Goal: Check status: Check status

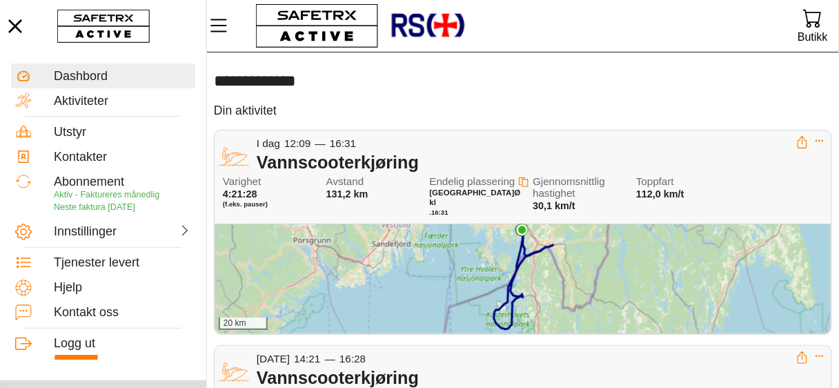
scroll to position [55, 0]
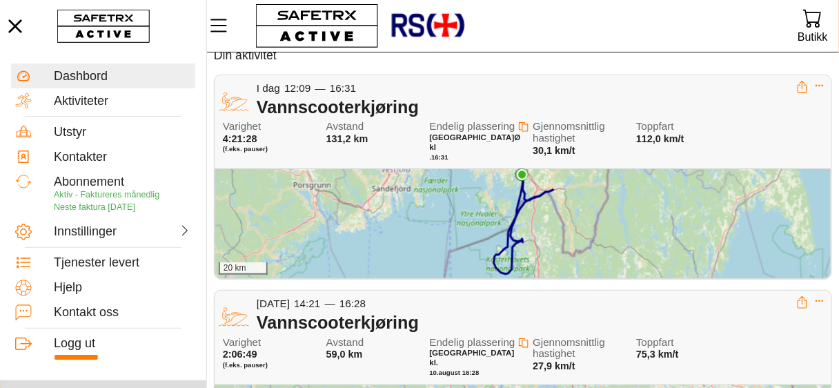
click at [814, 223] on div "20 km" at bounding box center [523, 223] width 616 height 109
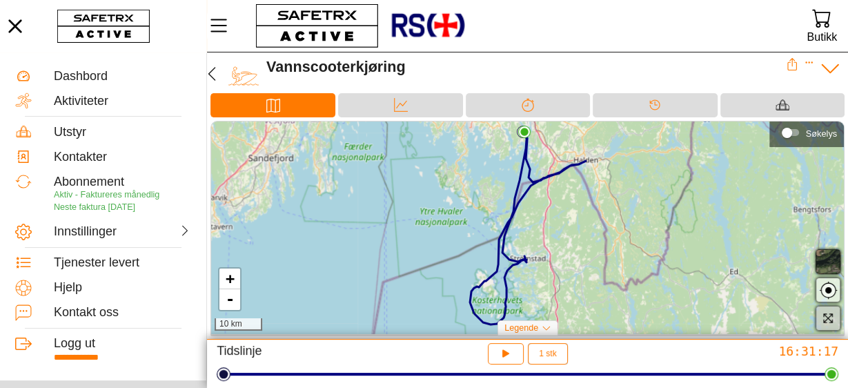
click at [830, 316] on icon "button" at bounding box center [828, 318] width 12 height 12
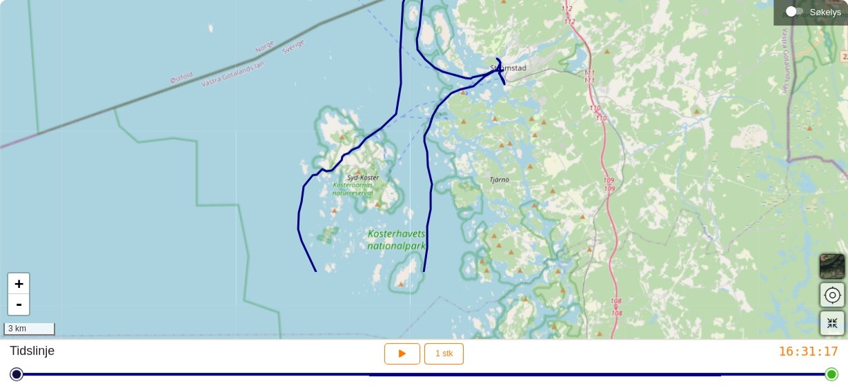
drag, startPoint x: 357, startPoint y: 275, endPoint x: 365, endPoint y: 174, distance: 101.8
click at [365, 174] on div "+ - 3 km" at bounding box center [424, 169] width 848 height 339
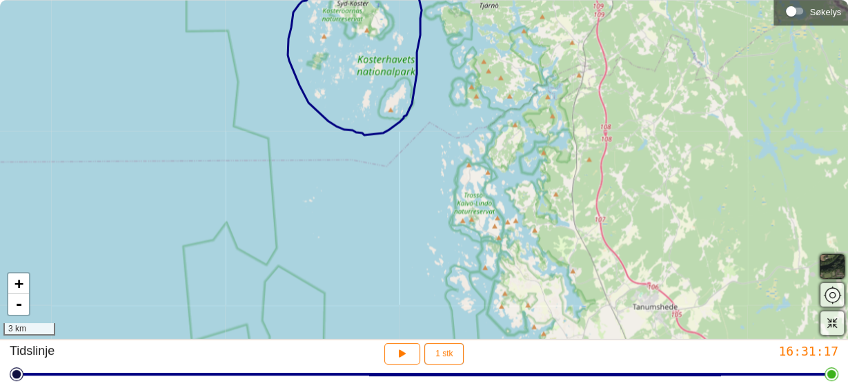
drag, startPoint x: 391, startPoint y: 226, endPoint x: 381, endPoint y: 53, distance: 173.5
click at [381, 53] on div "+ - 3 km" at bounding box center [424, 169] width 848 height 339
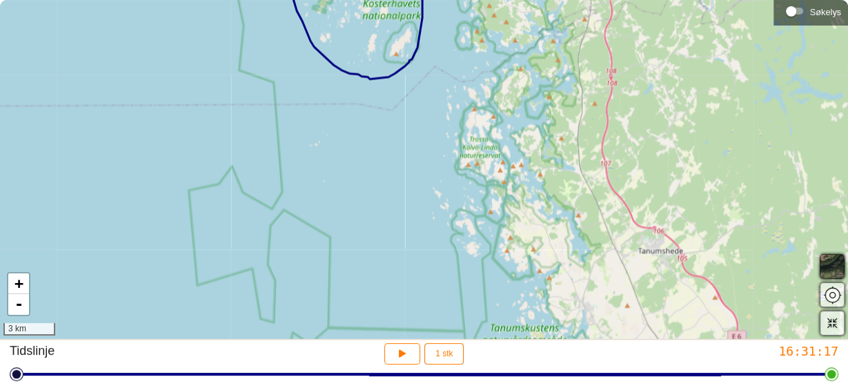
drag, startPoint x: 419, startPoint y: 148, endPoint x: 424, endPoint y: 92, distance: 56.2
click at [424, 92] on div "+ - 3 km" at bounding box center [424, 169] width 848 height 339
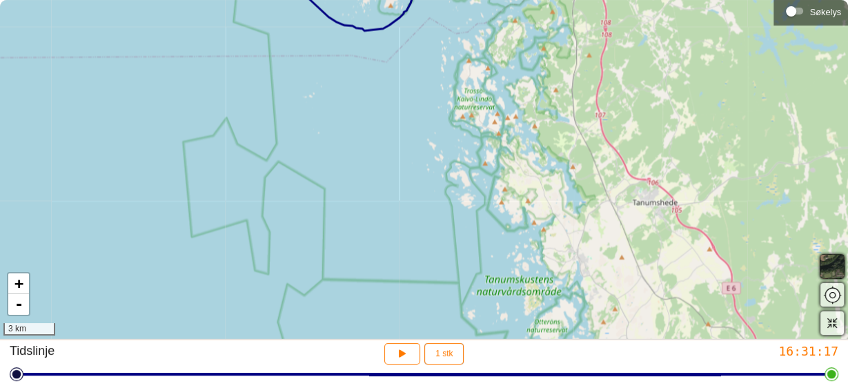
drag, startPoint x: 426, startPoint y: 138, endPoint x: 420, endPoint y: 72, distance: 65.9
click at [420, 72] on div "+ - 3 km" at bounding box center [424, 169] width 848 height 339
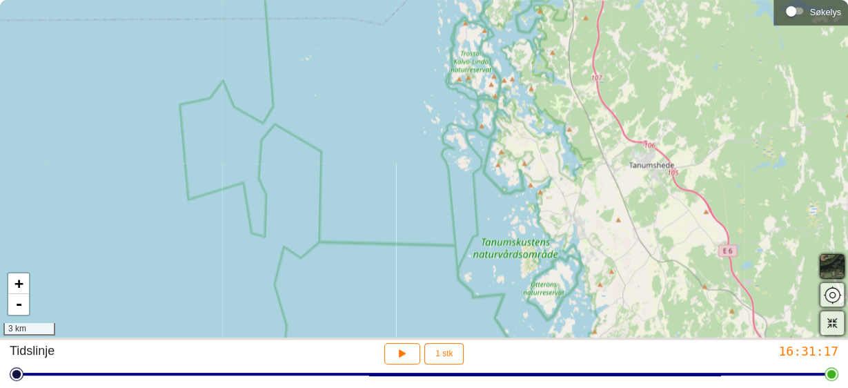
drag, startPoint x: 424, startPoint y: 131, endPoint x: 415, endPoint y: 57, distance: 74.4
click at [415, 57] on div "+ - 3 km" at bounding box center [424, 169] width 848 height 339
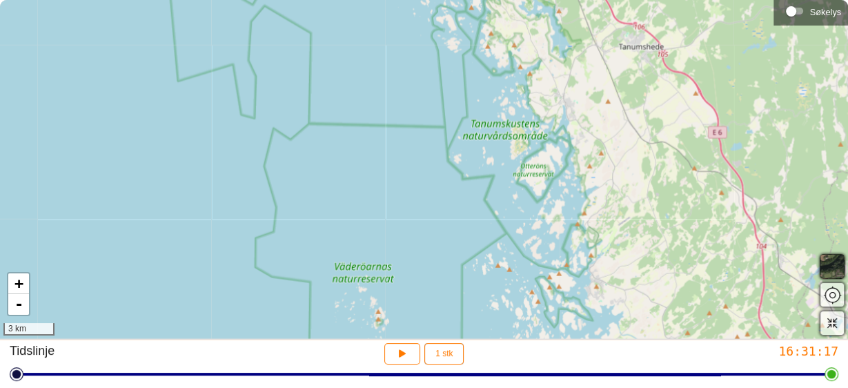
drag, startPoint x: 431, startPoint y: 127, endPoint x: 427, endPoint y: 63, distance: 63.6
click at [427, 63] on div "+ - 3 km" at bounding box center [424, 169] width 848 height 339
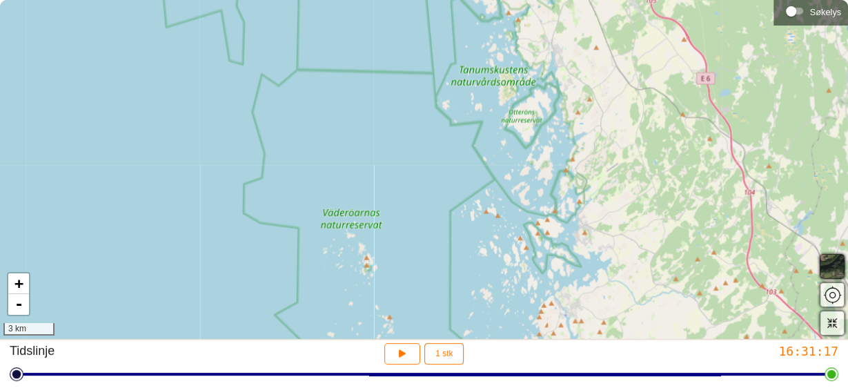
drag, startPoint x: 446, startPoint y: 127, endPoint x: 426, endPoint y: 43, distance: 86.5
click at [426, 43] on div "+ - 3 km" at bounding box center [424, 169] width 848 height 339
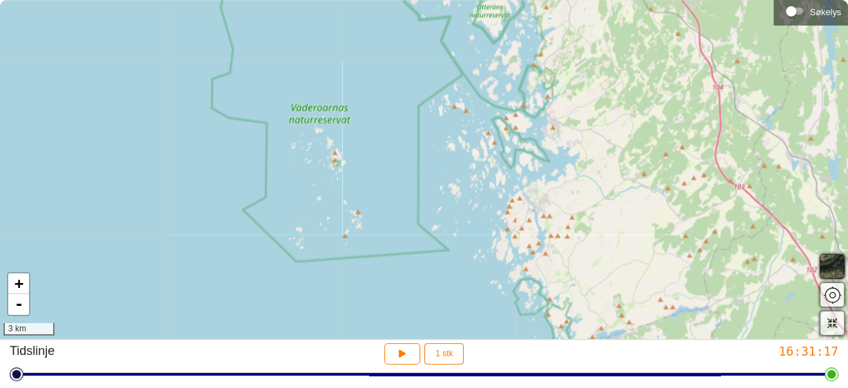
drag, startPoint x: 440, startPoint y: 100, endPoint x: 417, endPoint y: 26, distance: 78.1
click at [417, 26] on div "+ - 3 km" at bounding box center [424, 169] width 848 height 339
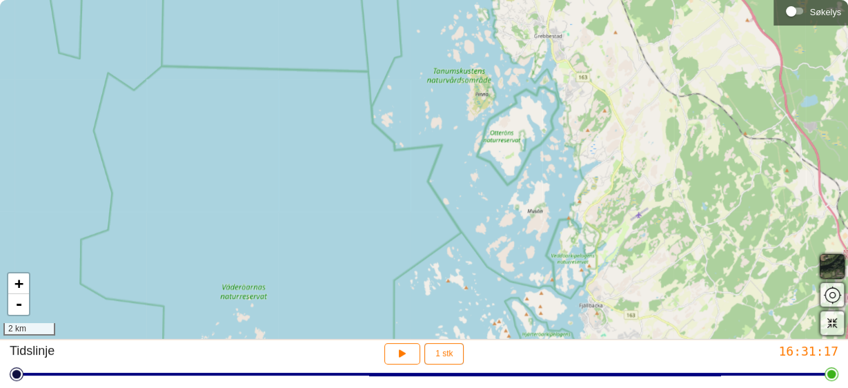
drag, startPoint x: 493, startPoint y: 109, endPoint x: 499, endPoint y: 268, distance: 159.5
click at [498, 273] on div "+ - 2 km" at bounding box center [424, 169] width 848 height 339
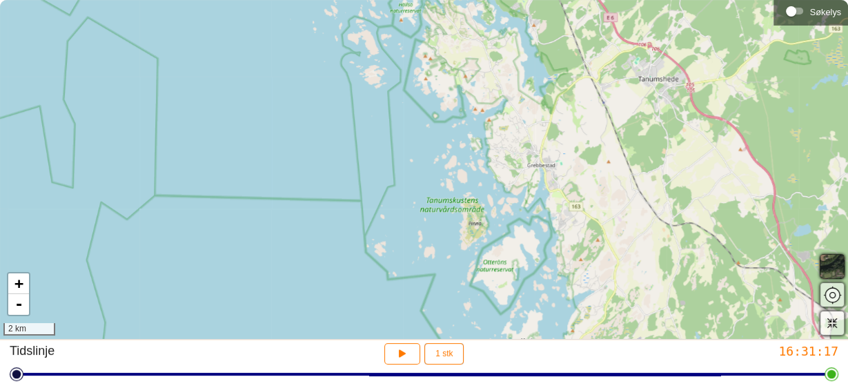
drag, startPoint x: 521, startPoint y: 61, endPoint x: 515, endPoint y: 197, distance: 136.8
click at [515, 197] on div "+ - 2 km" at bounding box center [424, 169] width 848 height 339
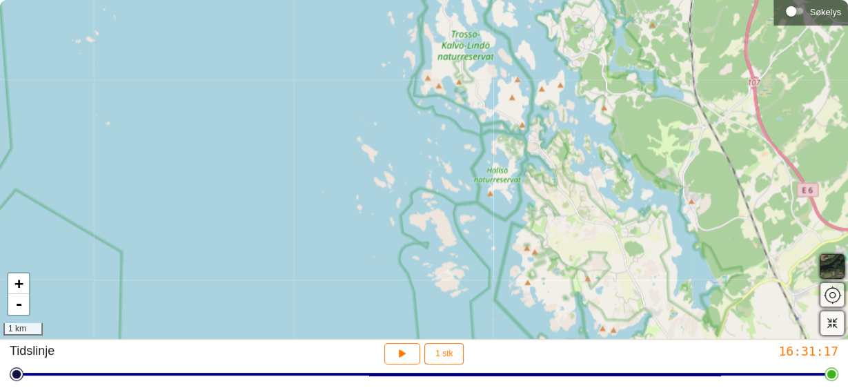
drag, startPoint x: 333, startPoint y: 88, endPoint x: 511, endPoint y: 351, distance: 317.7
click at [511, 351] on div "**********" at bounding box center [424, 194] width 848 height 389
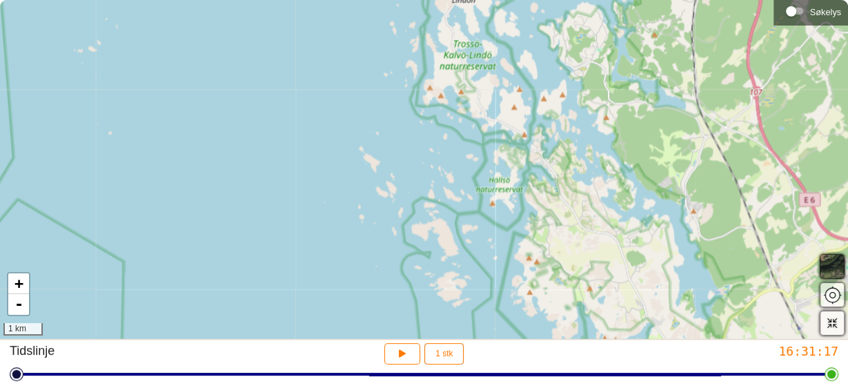
drag, startPoint x: 400, startPoint y: 207, endPoint x: 432, endPoint y: 335, distance: 132.4
click at [432, 335] on div "+ - 1 km" at bounding box center [424, 169] width 848 height 339
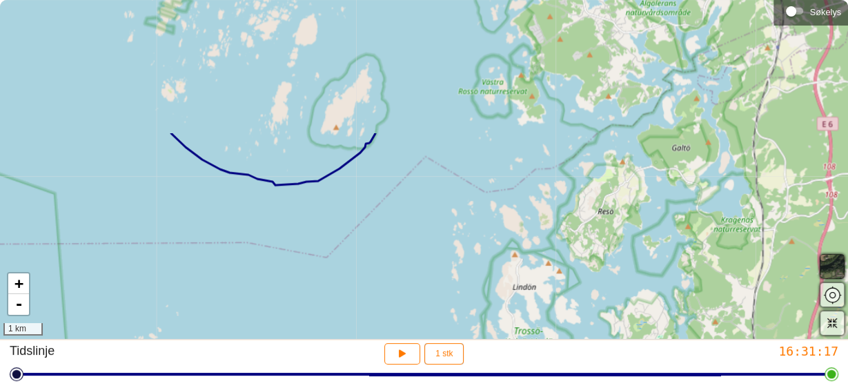
drag, startPoint x: 393, startPoint y: 183, endPoint x: 423, endPoint y: 349, distance: 169.1
click at [423, 349] on div "**********" at bounding box center [424, 194] width 848 height 389
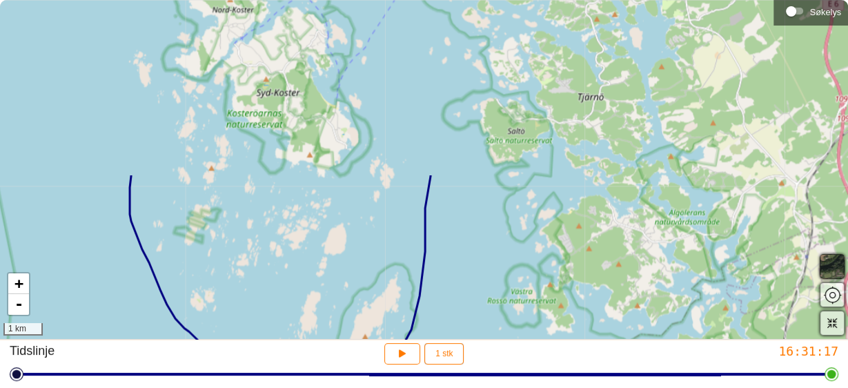
drag, startPoint x: 364, startPoint y: 84, endPoint x: 393, endPoint y: 293, distance: 211.1
click at [393, 293] on div "+ - 1 km" at bounding box center [424, 169] width 848 height 339
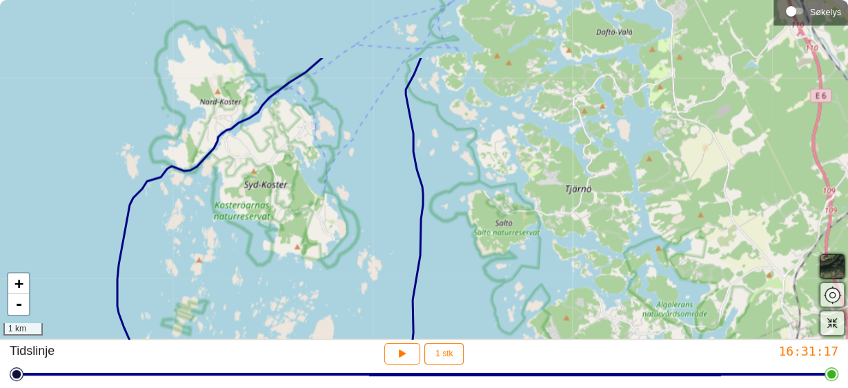
drag, startPoint x: 378, startPoint y: 144, endPoint x: 365, endPoint y: 236, distance: 92.7
click at [365, 236] on div "+ - 1 km" at bounding box center [424, 169] width 848 height 339
drag, startPoint x: 381, startPoint y: 159, endPoint x: 359, endPoint y: 267, distance: 110.6
click at [359, 267] on div "+ - 1 km" at bounding box center [424, 169] width 848 height 339
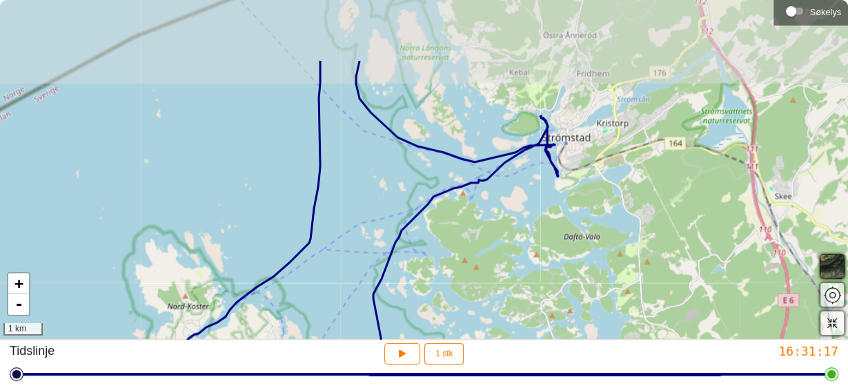
drag, startPoint x: 380, startPoint y: 184, endPoint x: 371, endPoint y: 291, distance: 106.7
click at [371, 291] on div "+ - 1 km" at bounding box center [424, 169] width 848 height 339
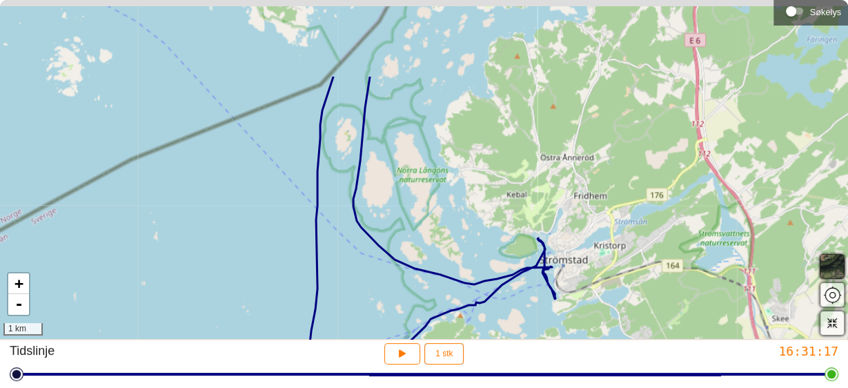
drag, startPoint x: 362, startPoint y: 222, endPoint x: 362, endPoint y: 350, distance: 128.4
click at [362, 350] on div "**********" at bounding box center [424, 194] width 848 height 389
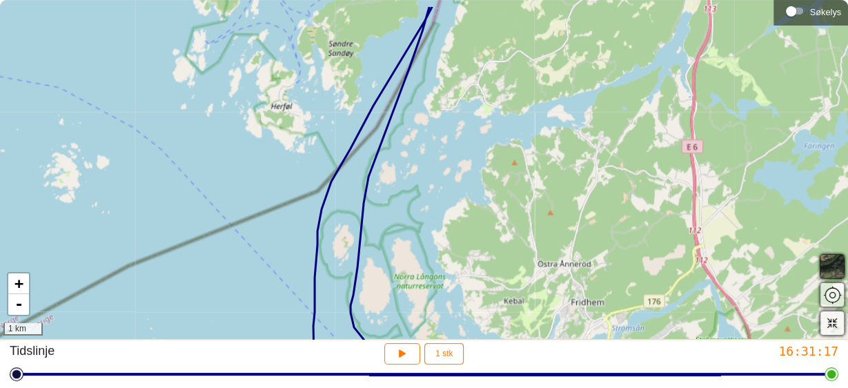
drag, startPoint x: 389, startPoint y: 194, endPoint x: 370, endPoint y: 312, distance: 119.5
click at [370, 312] on div "+ - 1 km" at bounding box center [424, 169] width 848 height 339
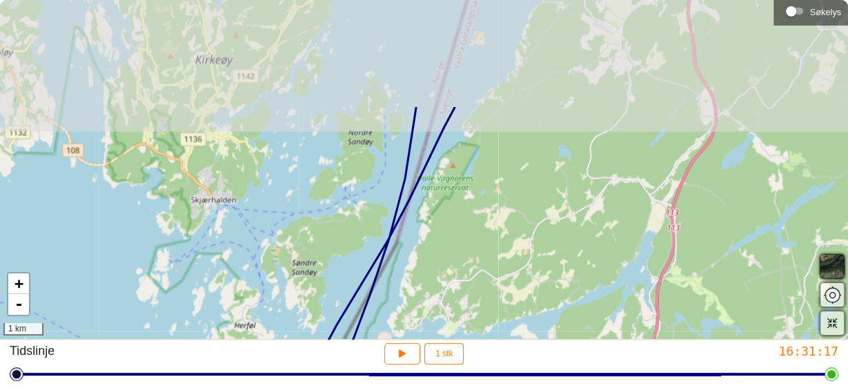
drag, startPoint x: 393, startPoint y: 203, endPoint x: 375, endPoint y: 326, distance: 124.2
click at [375, 326] on div "+ - 1 km" at bounding box center [424, 169] width 848 height 339
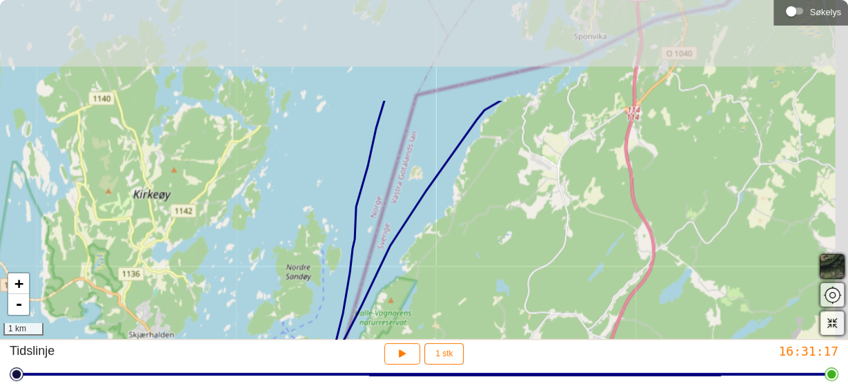
drag, startPoint x: 431, startPoint y: 150, endPoint x: 362, endPoint y: 300, distance: 164.6
click at [362, 300] on div "+ - 1 km" at bounding box center [424, 169] width 848 height 339
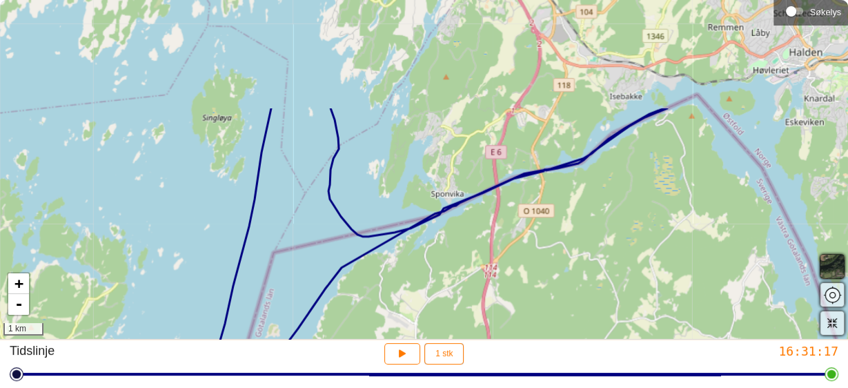
drag, startPoint x: 422, startPoint y: 195, endPoint x: 286, endPoint y: 337, distance: 197.2
click at [286, 337] on div "+ - 1 km" at bounding box center [424, 169] width 848 height 339
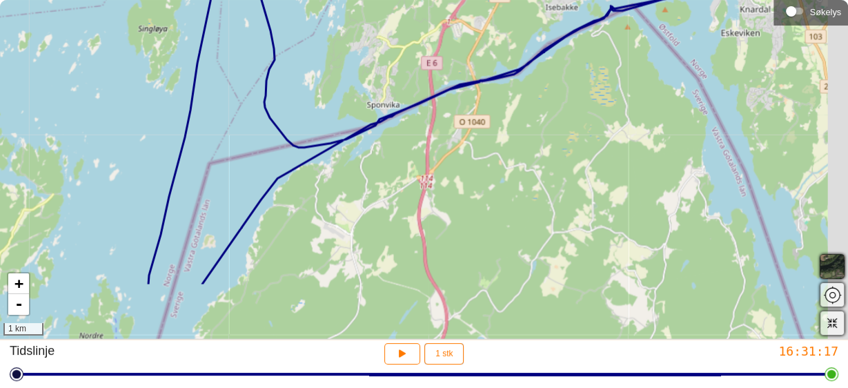
drag, startPoint x: 762, startPoint y: 282, endPoint x: 663, endPoint y: 160, distance: 157.5
click at [663, 160] on div "+ - 1 km" at bounding box center [424, 169] width 848 height 339
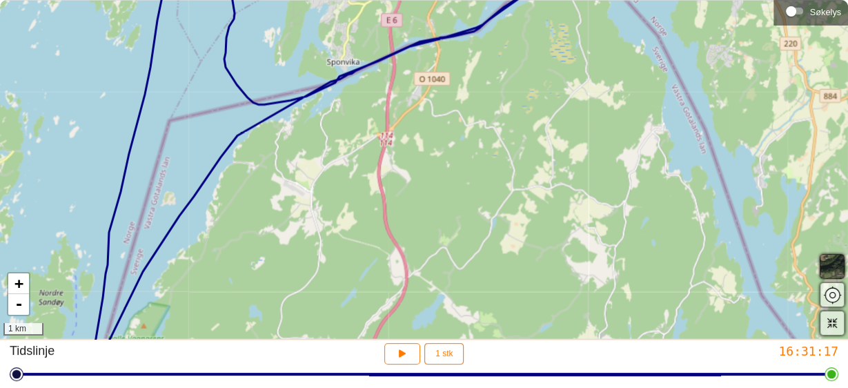
drag, startPoint x: 737, startPoint y: 200, endPoint x: 678, endPoint y: 95, distance: 120.2
click at [696, 126] on div "+ - 1 km" at bounding box center [424, 169] width 848 height 339
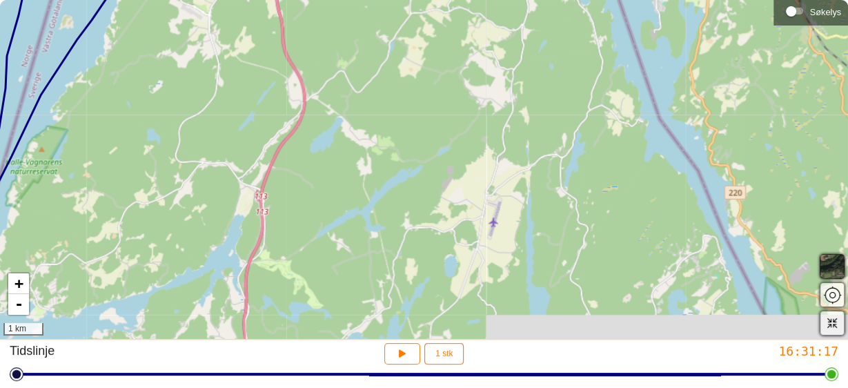
drag, startPoint x: 721, startPoint y: 187, endPoint x: 628, endPoint y: 21, distance: 190.6
click at [635, 35] on div "+ - 1 km" at bounding box center [424, 169] width 848 height 339
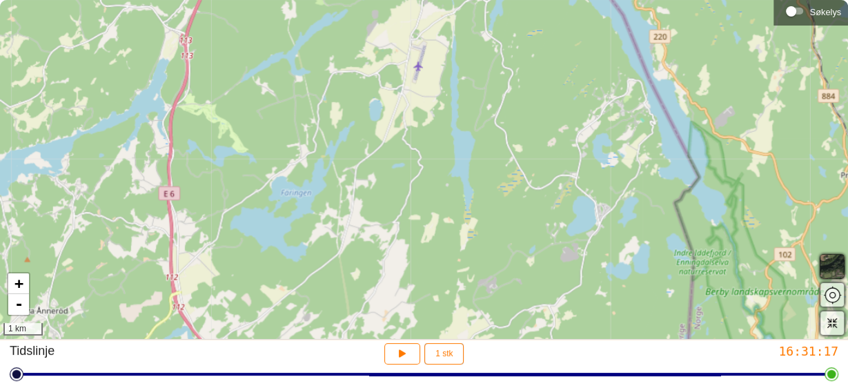
drag, startPoint x: 691, startPoint y: 134, endPoint x: 658, endPoint y: 61, distance: 80.0
click at [658, 61] on div "+ - 1 km" at bounding box center [424, 169] width 848 height 339
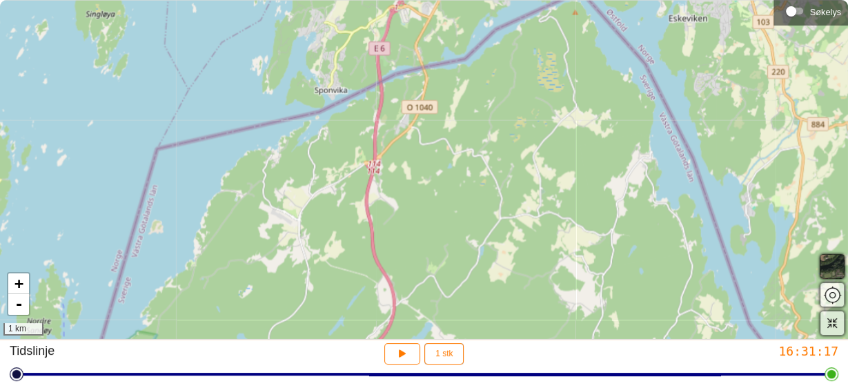
drag, startPoint x: 598, startPoint y: 36, endPoint x: 779, endPoint y: 409, distance: 414.8
click at [779, 387] on html "**********" at bounding box center [424, 194] width 848 height 388
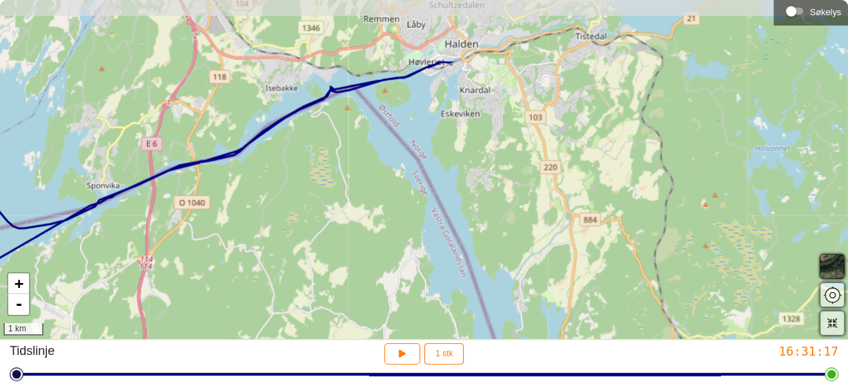
drag, startPoint x: 709, startPoint y: 248, endPoint x: 475, endPoint y: 345, distance: 252.7
click at [475, 345] on div "**********" at bounding box center [424, 194] width 848 height 389
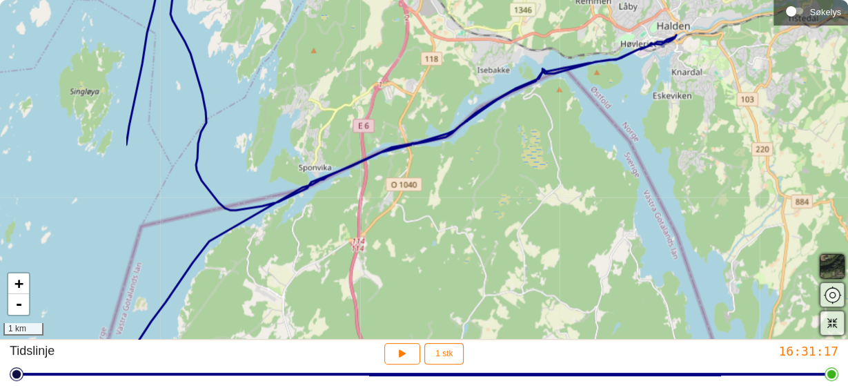
drag, startPoint x: 195, startPoint y: 119, endPoint x: 406, endPoint y: 99, distance: 212.1
click at [406, 99] on div "+ - 1 km" at bounding box center [424, 169] width 848 height 339
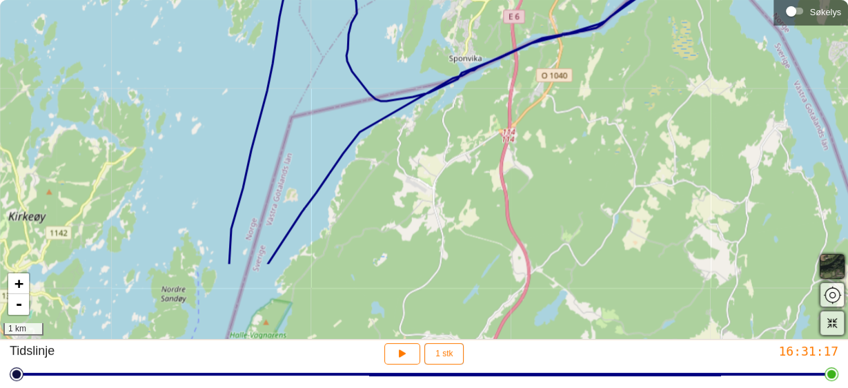
drag, startPoint x: 303, startPoint y: 106, endPoint x: 453, endPoint y: -4, distance: 185.7
click at [453, 0] on html "**********" at bounding box center [424, 194] width 848 height 388
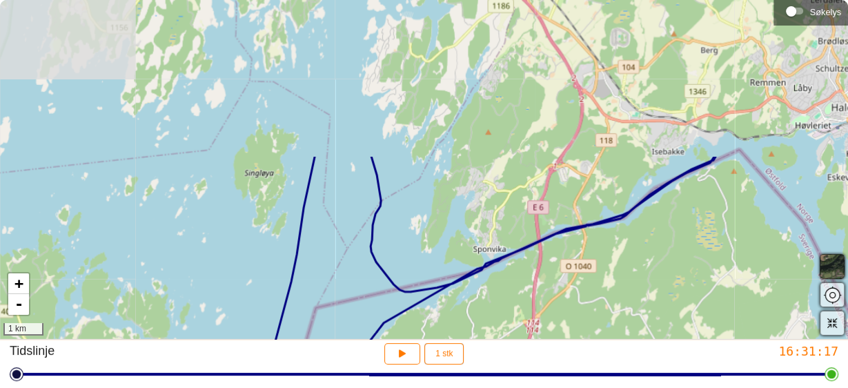
drag, startPoint x: 380, startPoint y: 70, endPoint x: 402, endPoint y: 279, distance: 209.6
click at [402, 278] on div "+ - 1 km" at bounding box center [424, 169] width 848 height 339
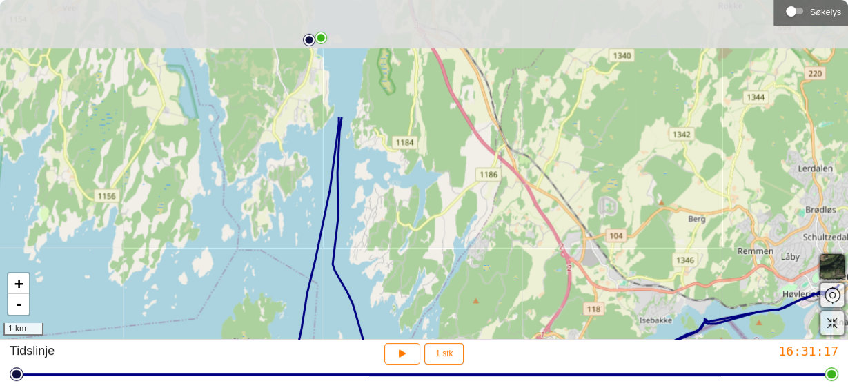
drag, startPoint x: 399, startPoint y: 151, endPoint x: 389, endPoint y: 302, distance: 151.5
click at [389, 302] on div "+ - 1 km" at bounding box center [424, 169] width 848 height 339
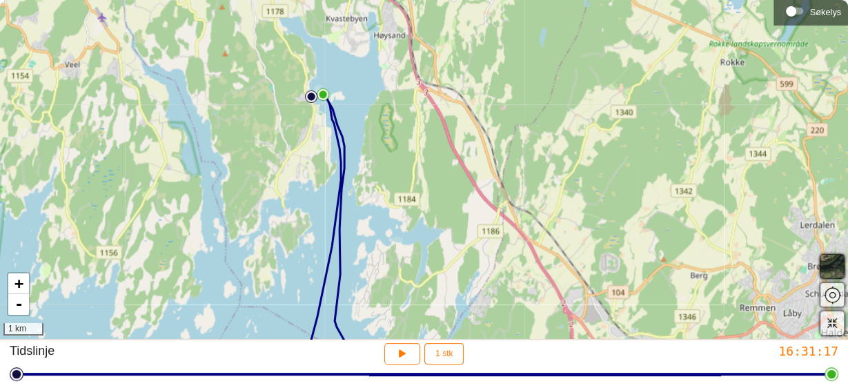
drag, startPoint x: 379, startPoint y: 161, endPoint x: 381, endPoint y: 218, distance: 56.6
click at [381, 218] on div "+ - 1 km" at bounding box center [424, 169] width 848 height 339
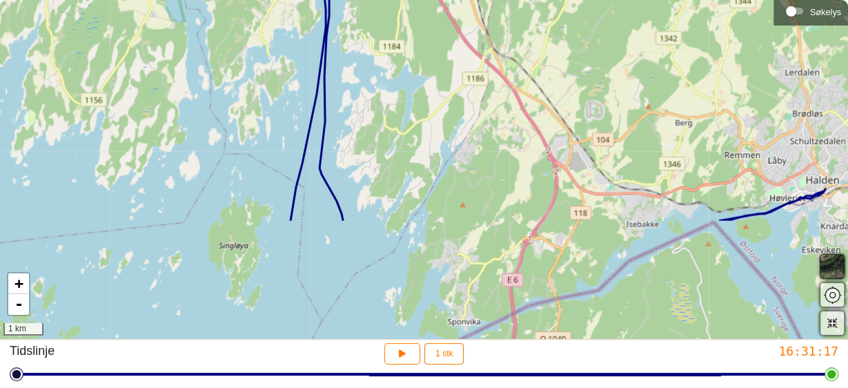
drag, startPoint x: 431, startPoint y: 213, endPoint x: 411, endPoint y: 3, distance: 210.1
click at [411, 3] on div "+ - 1 km" at bounding box center [424, 169] width 848 height 339
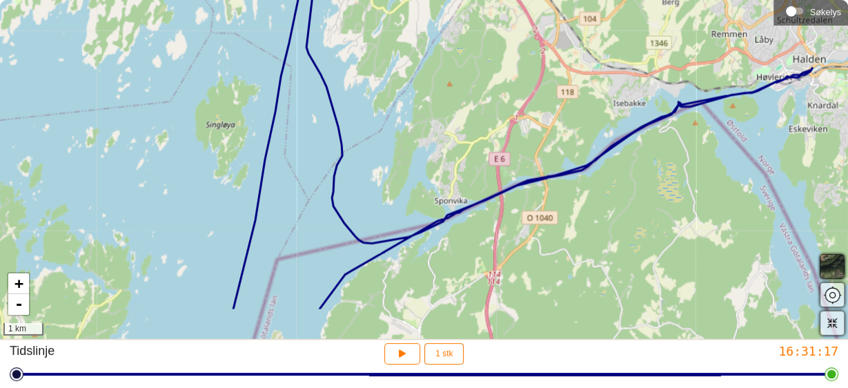
drag, startPoint x: 411, startPoint y: 144, endPoint x: 400, endPoint y: 33, distance: 111.0
click at [400, 33] on div "+ - 1 km" at bounding box center [424, 169] width 848 height 339
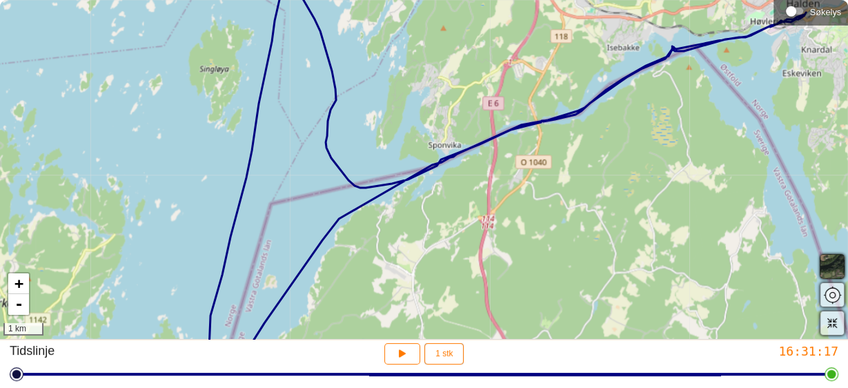
drag, startPoint x: 393, startPoint y: 88, endPoint x: 396, endPoint y: 13, distance: 75.3
click at [395, 19] on div "+ - 1 km" at bounding box center [424, 169] width 848 height 339
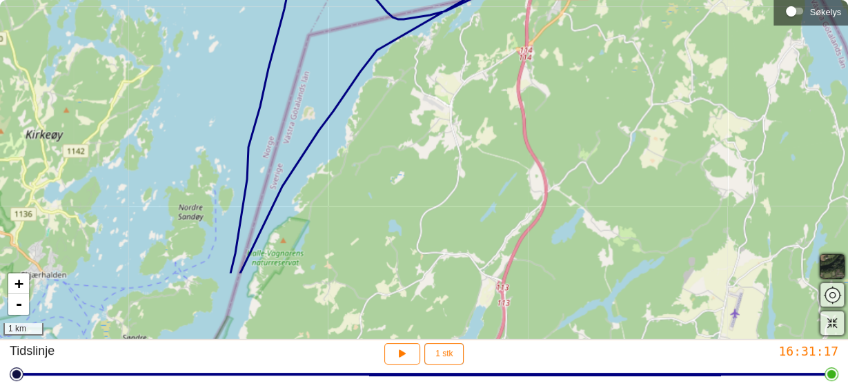
drag, startPoint x: 311, startPoint y: 175, endPoint x: 374, endPoint y: 17, distance: 170.1
click at [355, 57] on div "+ - 1 km" at bounding box center [424, 169] width 848 height 339
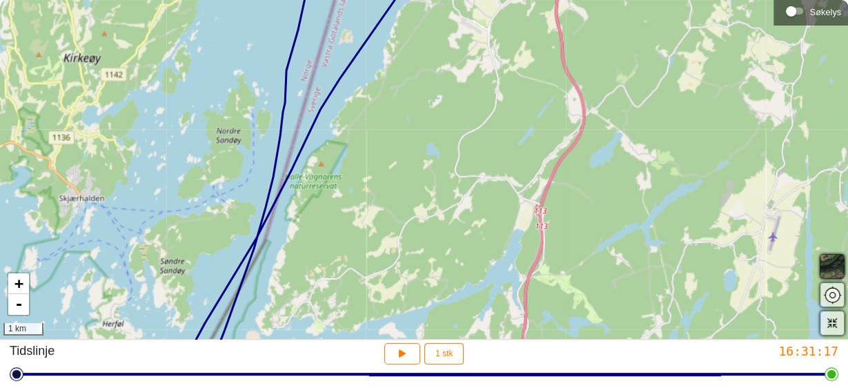
drag, startPoint x: 319, startPoint y: 129, endPoint x: 353, endPoint y: 17, distance: 116.8
click at [338, 45] on div "+ - 1 km" at bounding box center [424, 169] width 848 height 339
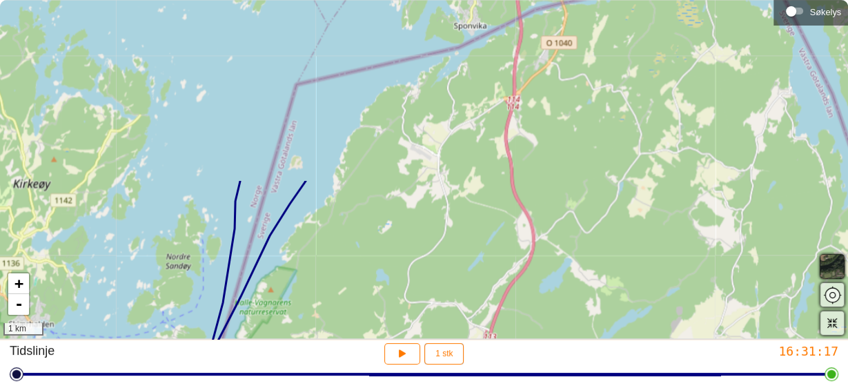
drag, startPoint x: 268, startPoint y: 108, endPoint x: 186, endPoint y: 345, distance: 251.2
click at [186, 345] on div "**********" at bounding box center [424, 194] width 848 height 389
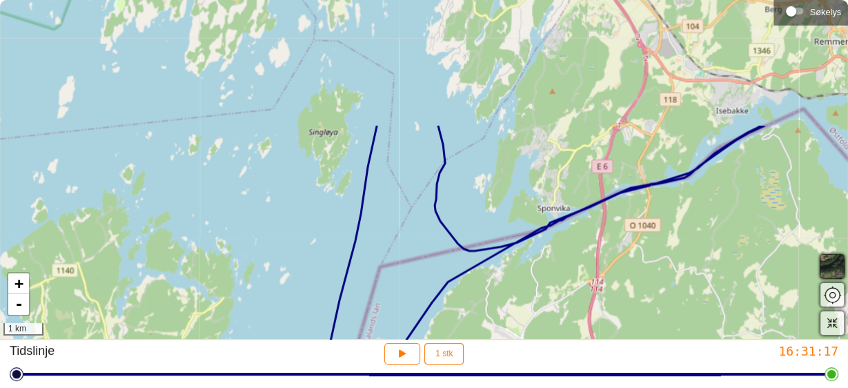
drag, startPoint x: 171, startPoint y: 166, endPoint x: 261, endPoint y: 326, distance: 182.9
click at [261, 326] on div "+ - 1 km" at bounding box center [424, 169] width 848 height 339
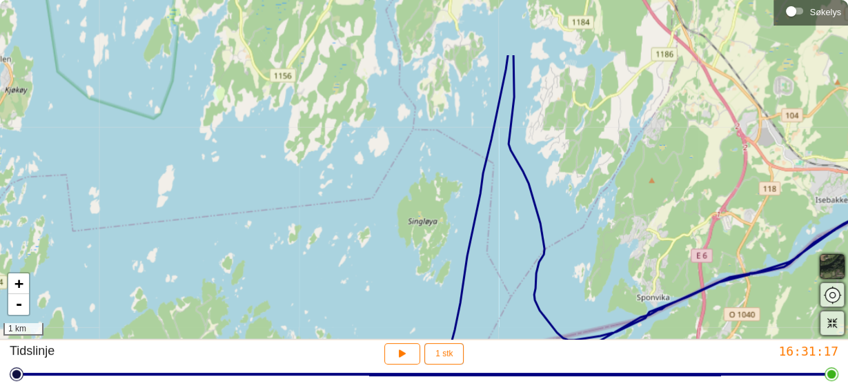
drag, startPoint x: 213, startPoint y: 196, endPoint x: 313, endPoint y: 285, distance: 133.4
click at [313, 285] on div "+ - 1 km" at bounding box center [424, 169] width 848 height 339
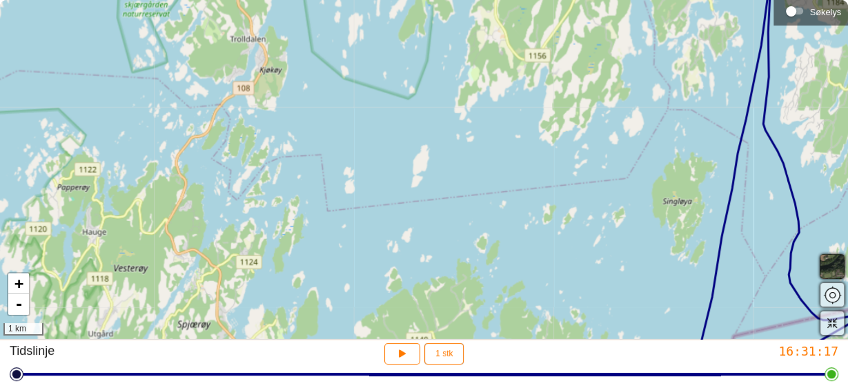
drag, startPoint x: 241, startPoint y: 199, endPoint x: 496, endPoint y: 179, distance: 255.4
click at [496, 179] on div "+ - 1 km" at bounding box center [424, 169] width 848 height 339
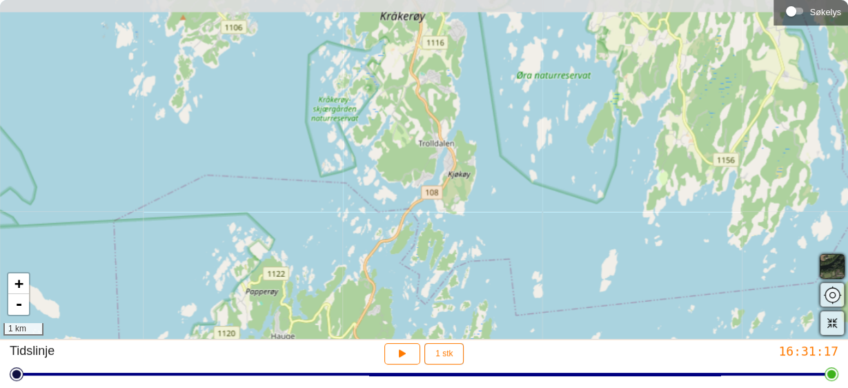
drag, startPoint x: 267, startPoint y: 125, endPoint x: 456, endPoint y: 228, distance: 215.6
click at [456, 229] on div "+ - 1 km" at bounding box center [424, 169] width 848 height 339
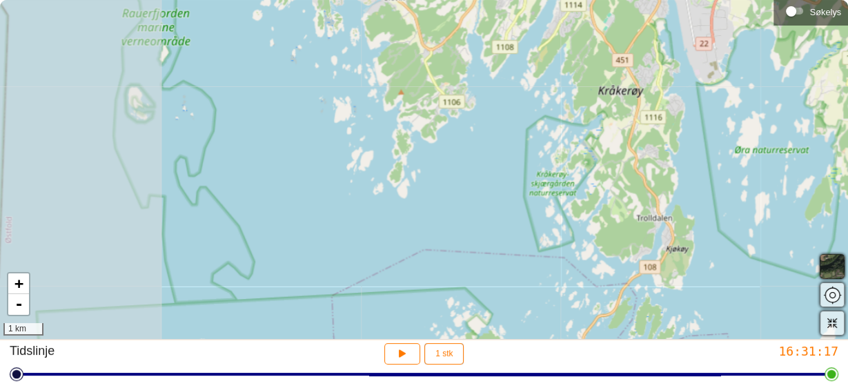
drag, startPoint x: 210, startPoint y: 150, endPoint x: 440, endPoint y: 233, distance: 243.6
click at [440, 233] on div "+ - 1 km" at bounding box center [424, 169] width 848 height 339
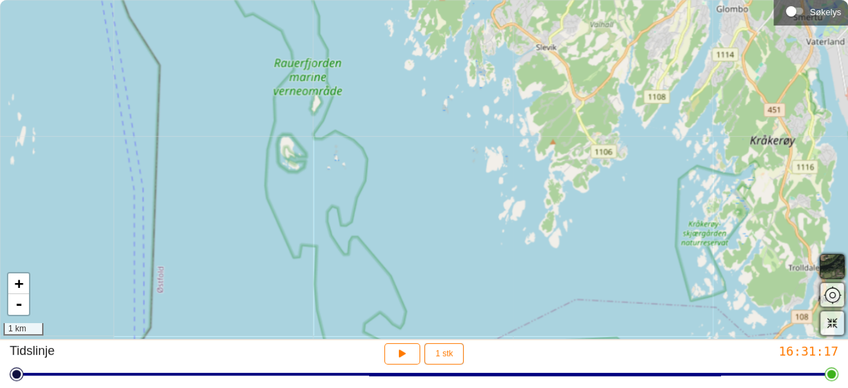
drag, startPoint x: 326, startPoint y: 209, endPoint x: 466, endPoint y: 250, distance: 145.9
click at [466, 250] on div "+ - 1 km" at bounding box center [424, 169] width 848 height 339
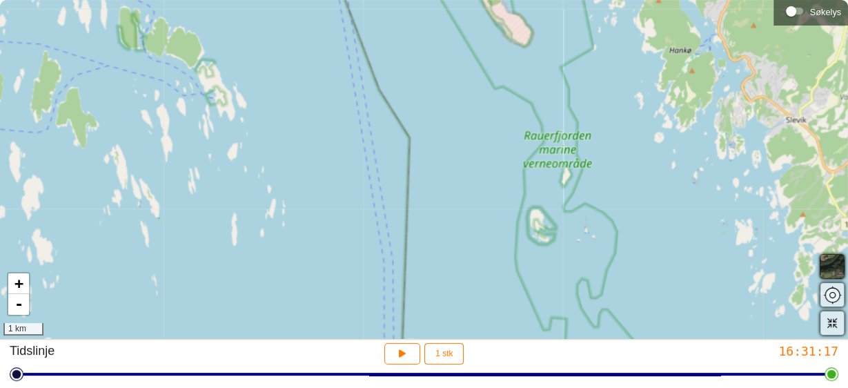
drag, startPoint x: 288, startPoint y: 210, endPoint x: 538, endPoint y: 282, distance: 260.1
click at [538, 282] on div "+ - 1 km" at bounding box center [424, 169] width 848 height 339
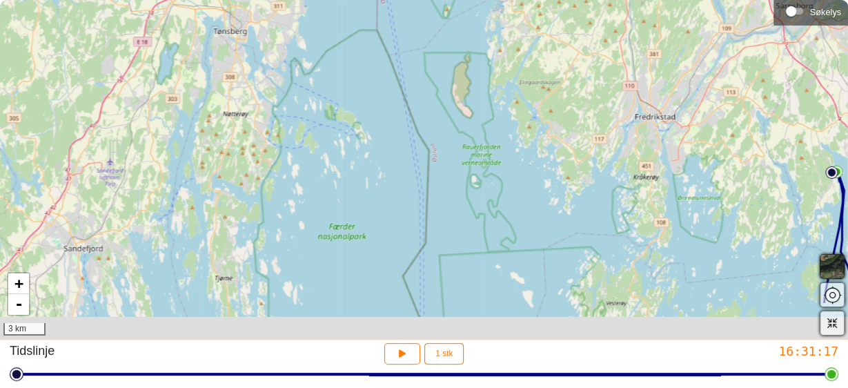
drag, startPoint x: 556, startPoint y: 273, endPoint x: 512, endPoint y: 196, distance: 89.0
click at [512, 196] on div "+ - 3 km" at bounding box center [424, 169] width 848 height 339
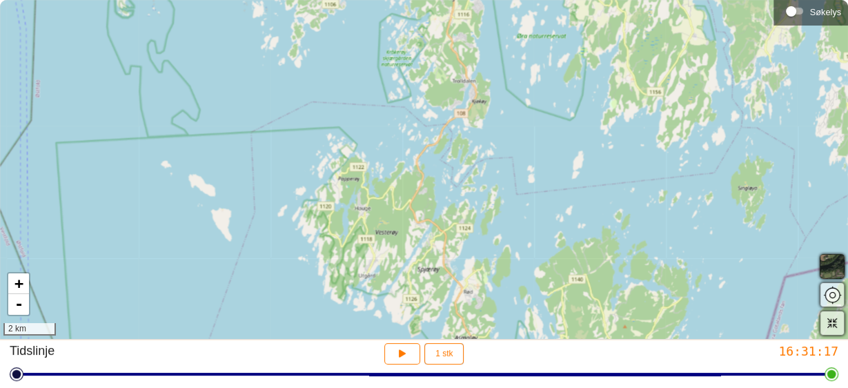
drag, startPoint x: 605, startPoint y: 260, endPoint x: 407, endPoint y: 145, distance: 229.2
click at [407, 145] on div "+ - 2 km" at bounding box center [424, 169] width 848 height 339
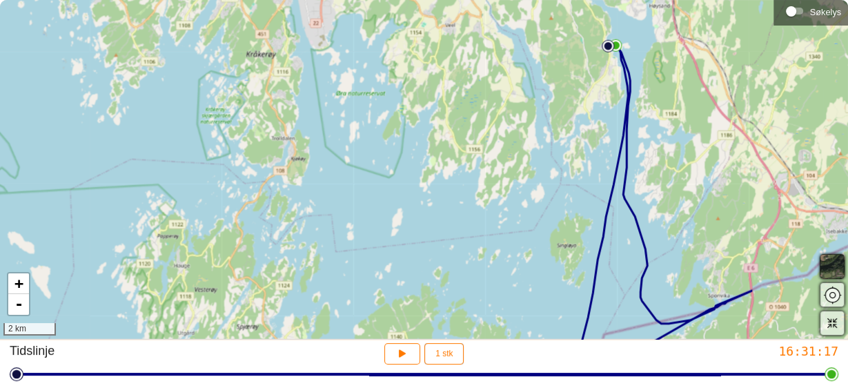
drag, startPoint x: 548, startPoint y: 163, endPoint x: 367, endPoint y: 220, distance: 189.7
click at [367, 220] on div "+ - 2 km" at bounding box center [424, 169] width 848 height 339
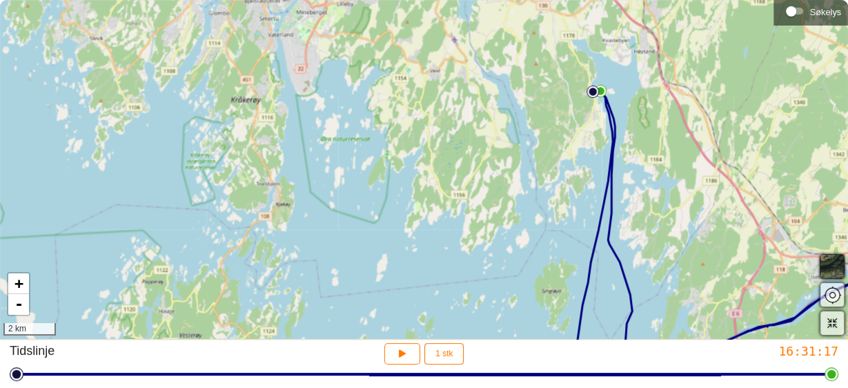
drag, startPoint x: 435, startPoint y: 142, endPoint x: 418, endPoint y: 190, distance: 50.4
click at [418, 190] on div "+ - 2 km" at bounding box center [424, 169] width 848 height 339
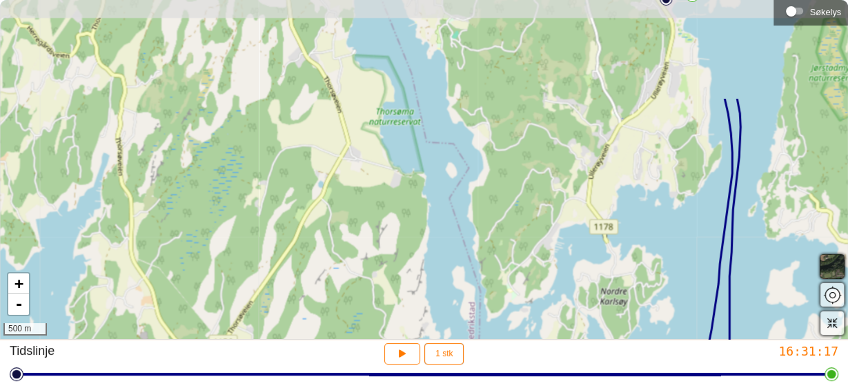
drag, startPoint x: 518, startPoint y: 135, endPoint x: 535, endPoint y: 267, distance: 133.6
click at [535, 267] on div "+ - 500 m" at bounding box center [424, 169] width 848 height 339
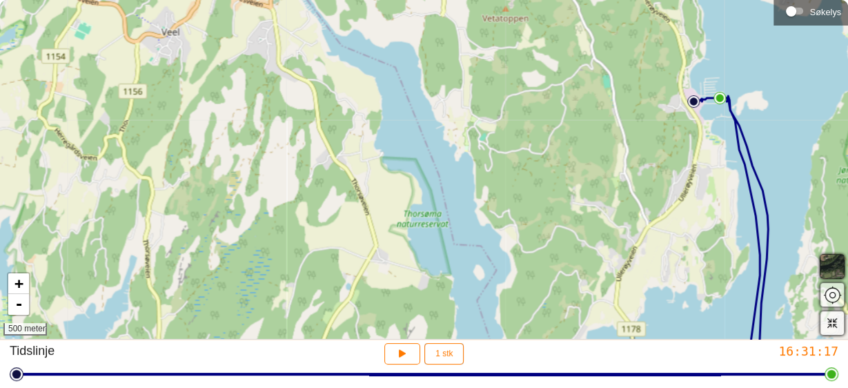
drag, startPoint x: 519, startPoint y: 203, endPoint x: 547, endPoint y: 304, distance: 105.1
click at [547, 304] on div "+ - 500 meter" at bounding box center [424, 169] width 848 height 339
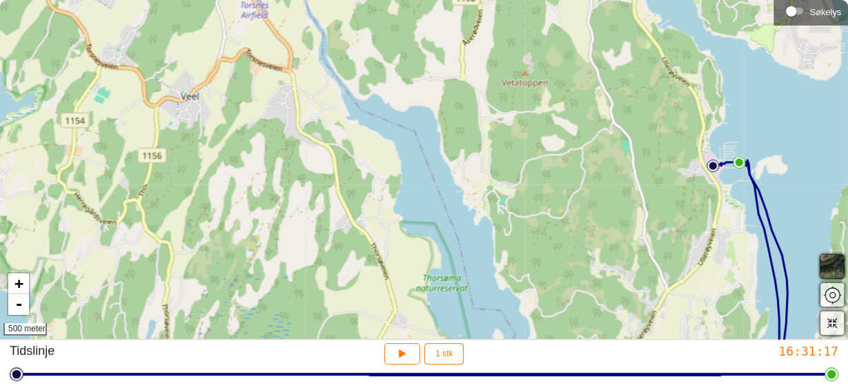
drag, startPoint x: 547, startPoint y: 290, endPoint x: 554, endPoint y: 310, distance: 21.2
click at [554, 310] on div "+ - 500 meter" at bounding box center [424, 169] width 848 height 339
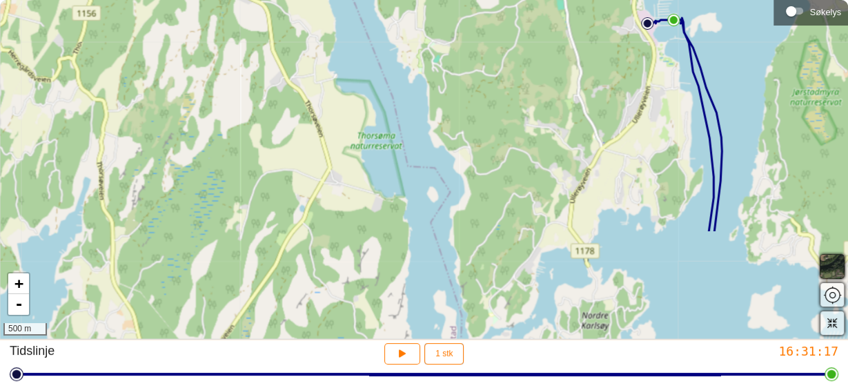
drag, startPoint x: 554, startPoint y: 310, endPoint x: 471, endPoint y: 143, distance: 186.7
click at [478, 152] on div "+ - 500 m" at bounding box center [424, 169] width 848 height 339
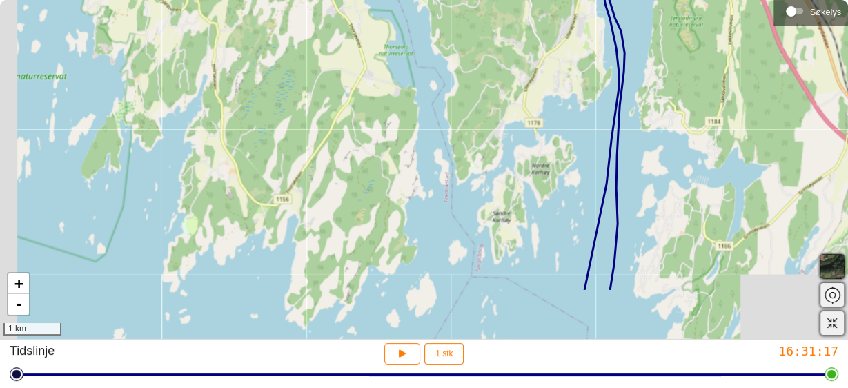
drag, startPoint x: 334, startPoint y: 213, endPoint x: 390, endPoint y: 50, distance: 171.5
click at [389, 55] on div "+ - 1 km" at bounding box center [424, 169] width 848 height 339
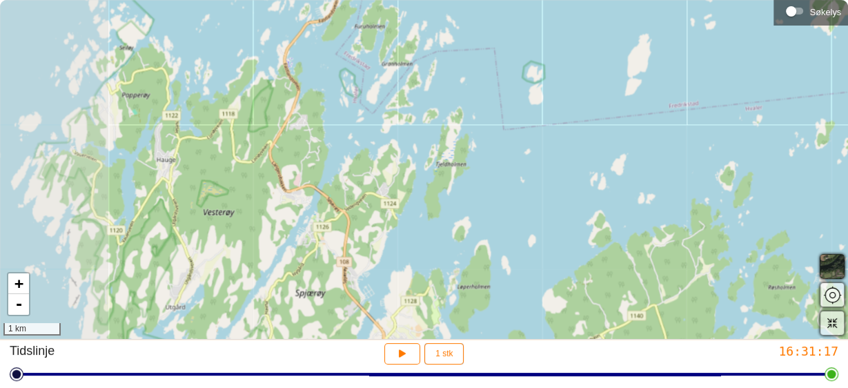
drag, startPoint x: 129, startPoint y: 172, endPoint x: 351, endPoint y: 102, distance: 232.9
click at [351, 102] on div "+ - 1 km" at bounding box center [424, 169] width 848 height 339
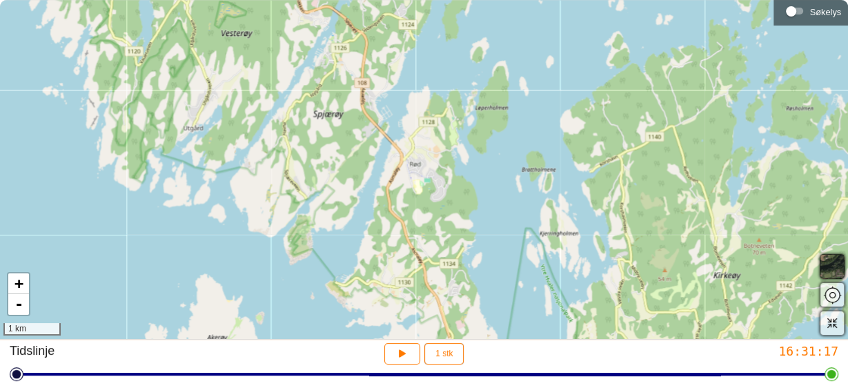
drag, startPoint x: 335, startPoint y: 207, endPoint x: 356, endPoint y: 31, distance: 177.3
click at [356, 31] on div "+ - 1 km" at bounding box center [424, 169] width 848 height 339
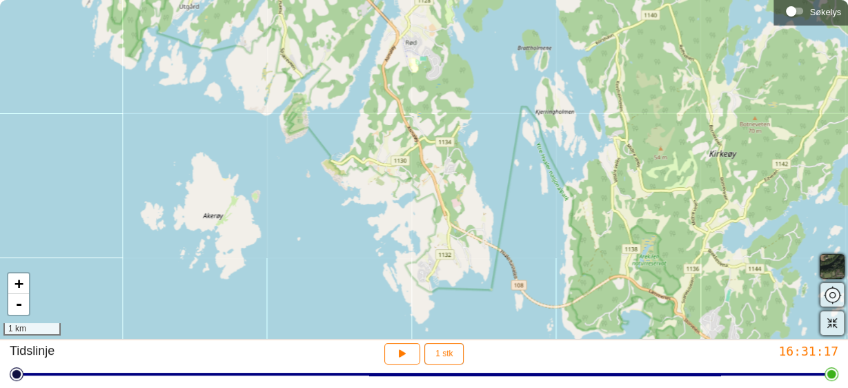
drag, startPoint x: 356, startPoint y: 128, endPoint x: 352, endPoint y: 7, distance: 121.5
click at [352, 7] on div "+ - 1 km" at bounding box center [424, 169] width 848 height 339
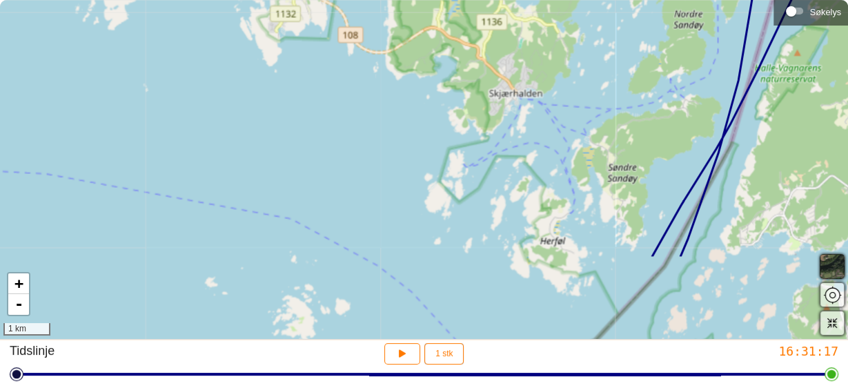
drag, startPoint x: 593, startPoint y: 231, endPoint x: 556, endPoint y: 115, distance: 122.4
click at [556, 115] on div "+ - 1 km" at bounding box center [424, 169] width 848 height 339
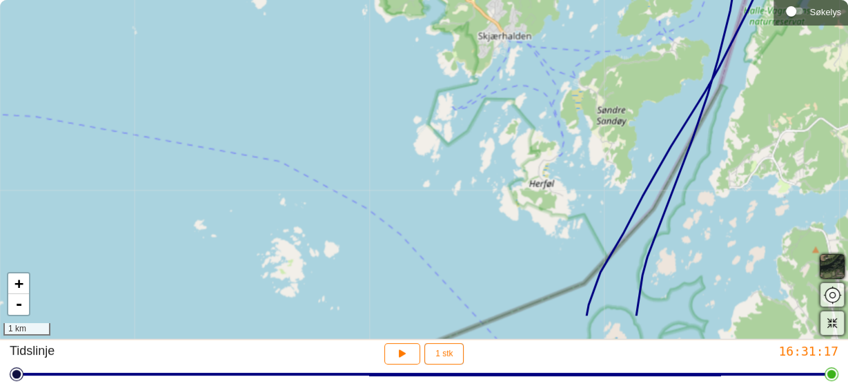
drag, startPoint x: 565, startPoint y: 168, endPoint x: 538, endPoint y: 35, distance: 135.8
click at [538, 35] on div "+ - 1 km" at bounding box center [424, 169] width 848 height 339
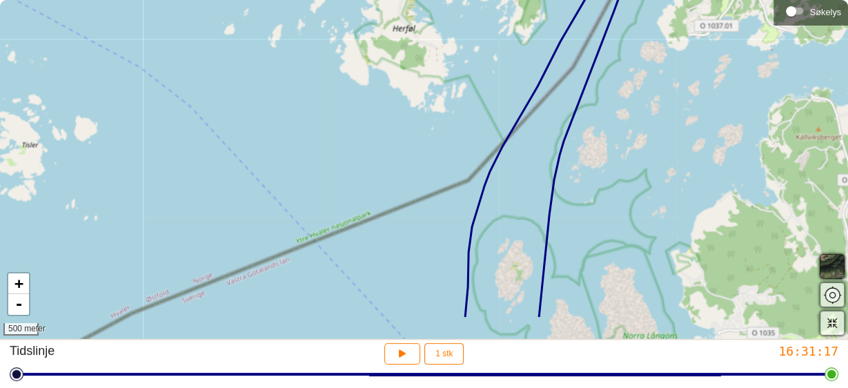
drag, startPoint x: 547, startPoint y: 215, endPoint x: 443, endPoint y: 159, distance: 118.0
click at [443, 159] on div "+ - 500 meter" at bounding box center [424, 169] width 848 height 339
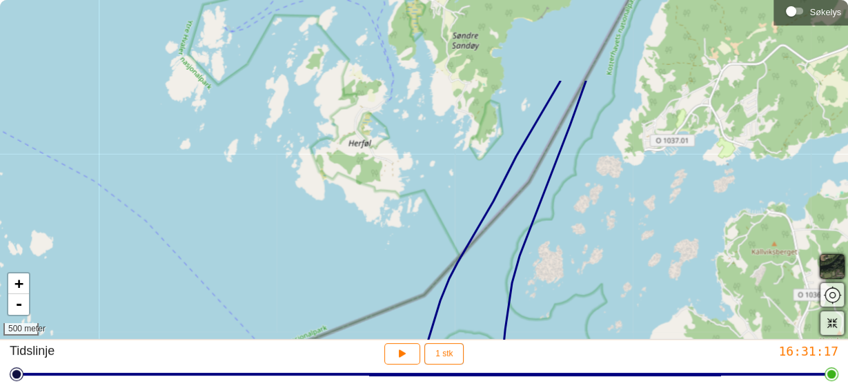
drag, startPoint x: 483, startPoint y: 95, endPoint x: 439, endPoint y: 209, distance: 122.8
click at [439, 209] on div "+ - 500 meter" at bounding box center [424, 169] width 848 height 339
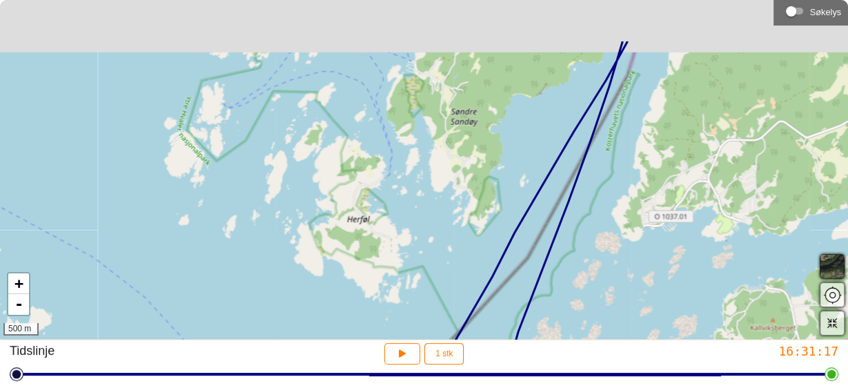
drag, startPoint x: 433, startPoint y: 126, endPoint x: 429, endPoint y: 225, distance: 99.4
click at [429, 224] on div "+ - 500 m" at bounding box center [424, 169] width 848 height 339
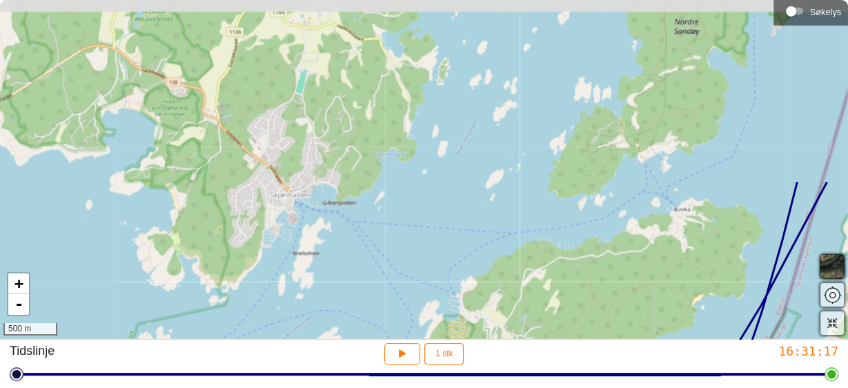
drag, startPoint x: 314, startPoint y: 34, endPoint x: 331, endPoint y: 250, distance: 216.6
click at [331, 250] on div "+ - 500 m" at bounding box center [424, 169] width 848 height 339
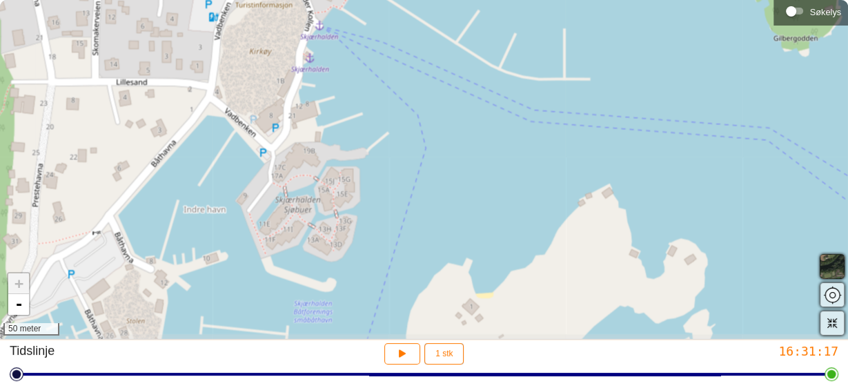
drag, startPoint x: 320, startPoint y: 247, endPoint x: 360, endPoint y: 135, distance: 119.0
click at [360, 135] on div "+ - 50 meter" at bounding box center [424, 169] width 848 height 339
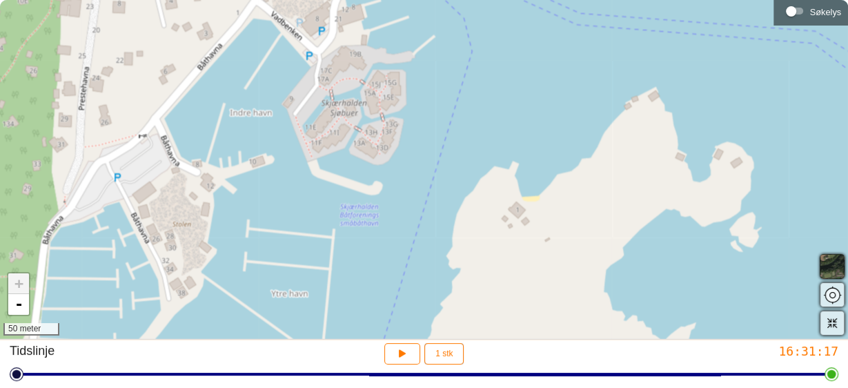
drag, startPoint x: 318, startPoint y: 226, endPoint x: 364, endPoint y: 130, distance: 107.1
click at [364, 130] on div "+ - 50 meter" at bounding box center [424, 169] width 848 height 339
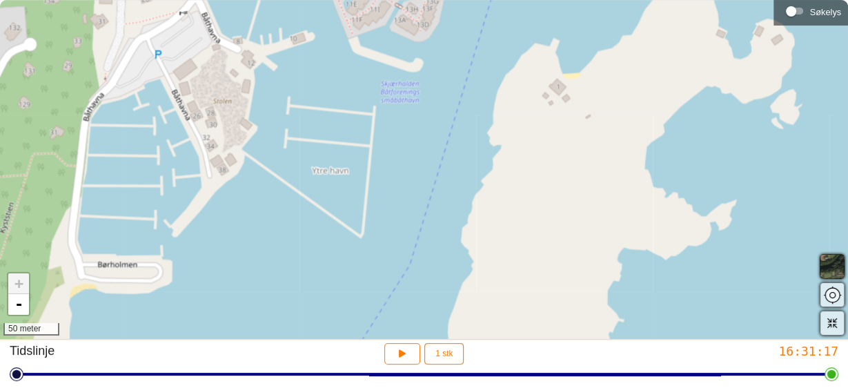
drag, startPoint x: 319, startPoint y: 219, endPoint x: 360, endPoint y: 96, distance: 129.4
click at [360, 96] on div "+ - 50 meter" at bounding box center [424, 169] width 848 height 339
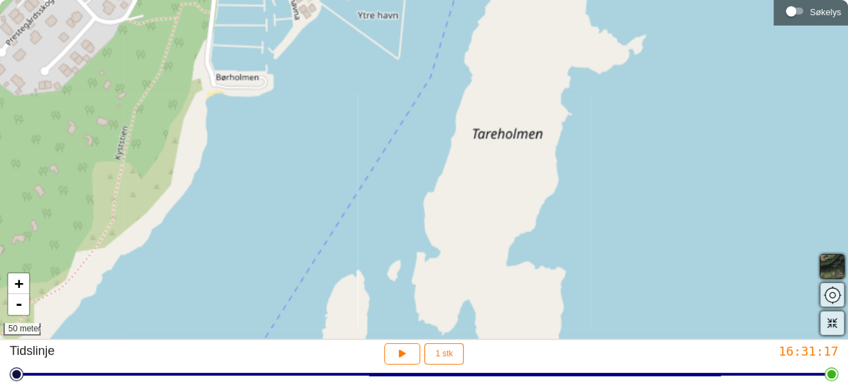
drag, startPoint x: 277, startPoint y: 220, endPoint x: 333, endPoint y: 74, distance: 156.9
click at [333, 74] on div "+ - 50 meter" at bounding box center [424, 169] width 848 height 339
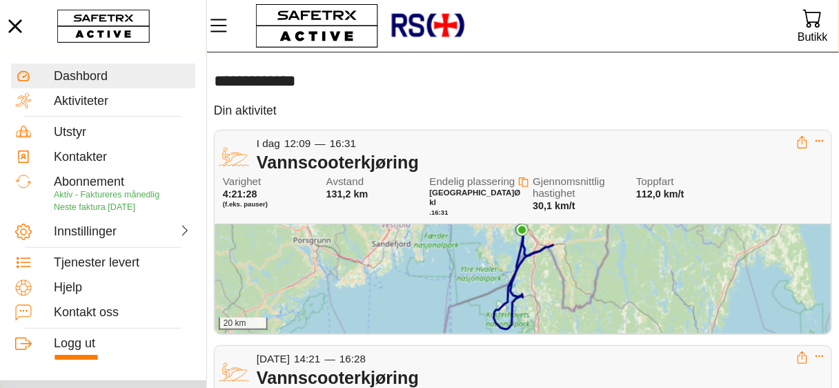
scroll to position [55, 0]
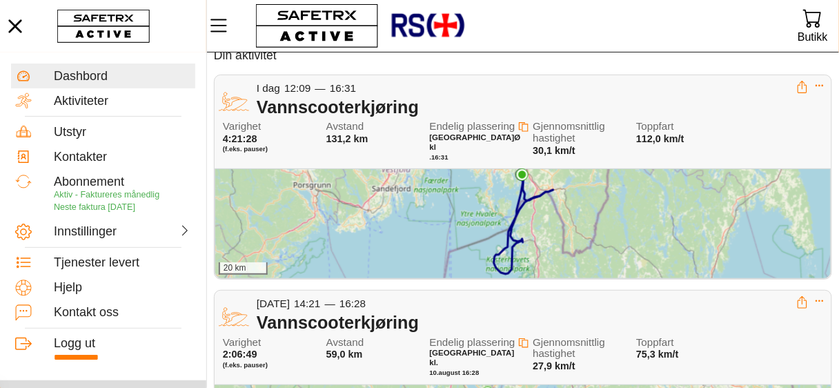
click at [748, 223] on div "20 km" at bounding box center [523, 223] width 616 height 109
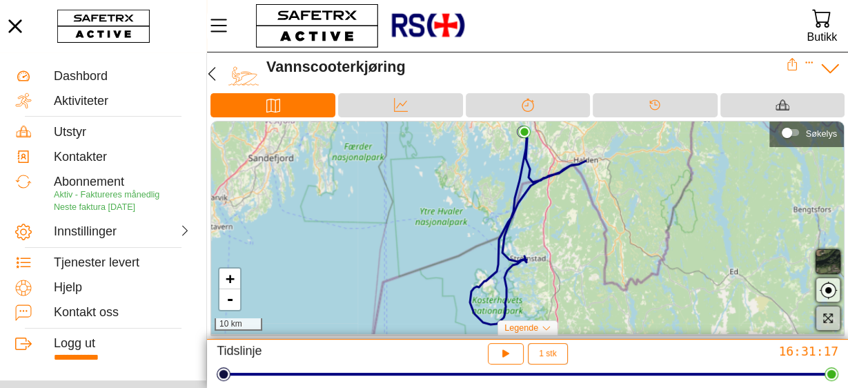
click at [829, 320] on icon "button" at bounding box center [828, 318] width 12 height 12
